Goal: Check status: Check status

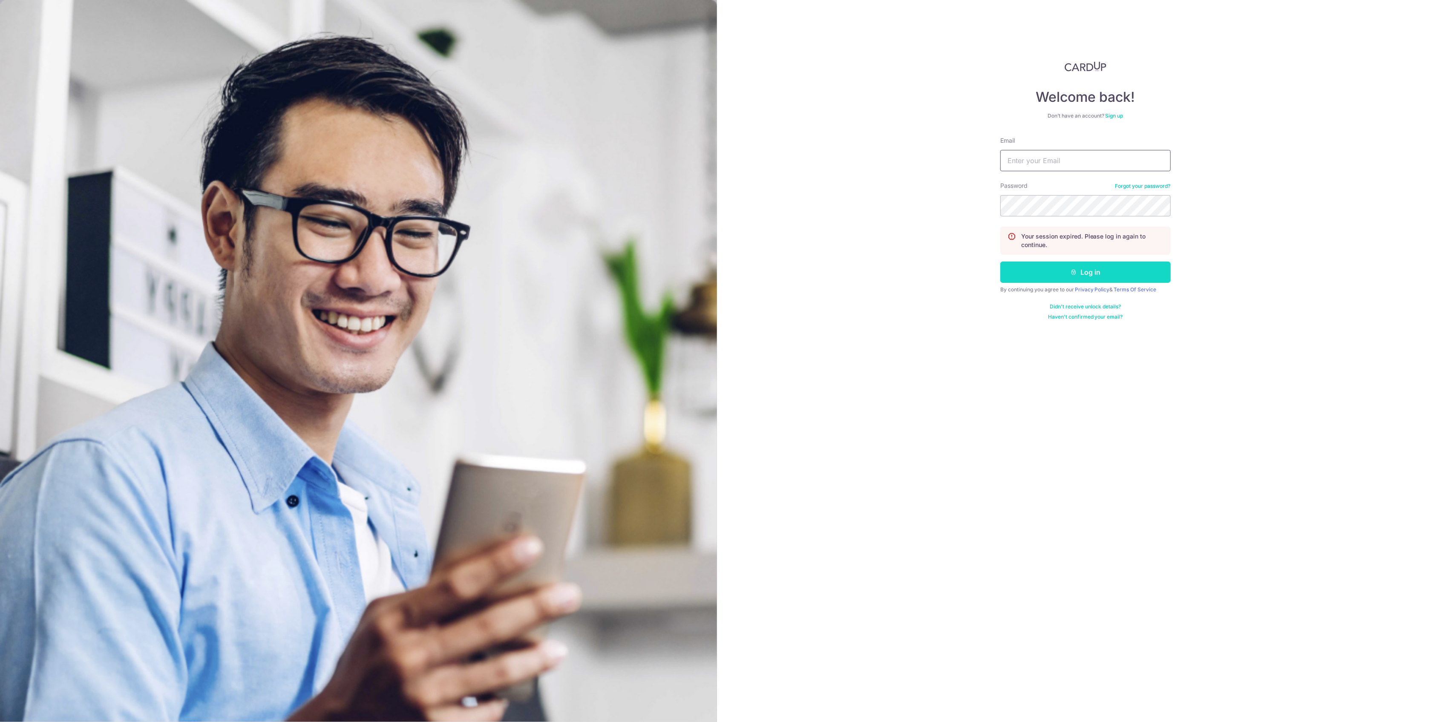
type input "[EMAIL_ADDRESS][DOMAIN_NAME]"
click at [1091, 280] on button "Log in" at bounding box center [1085, 272] width 170 height 21
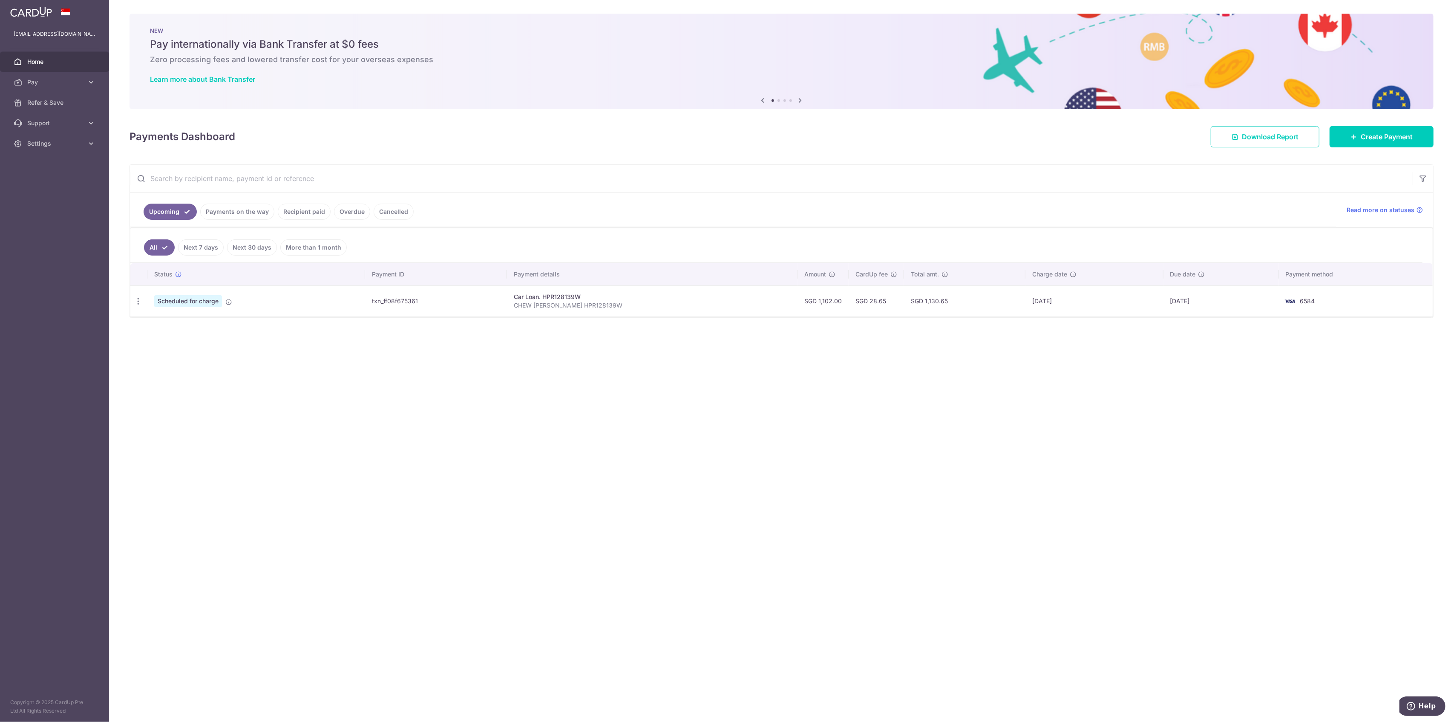
click at [232, 208] on link "Payments on the way" at bounding box center [237, 212] width 74 height 16
